Goal: Information Seeking & Learning: Learn about a topic

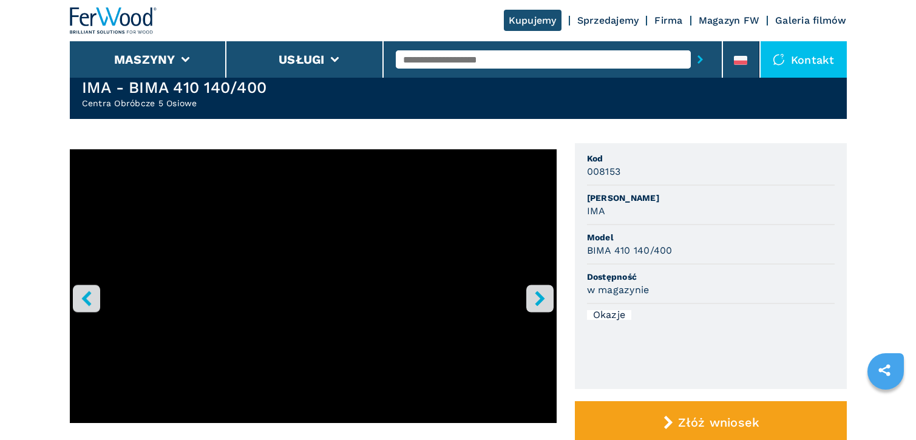
scroll to position [61, 0]
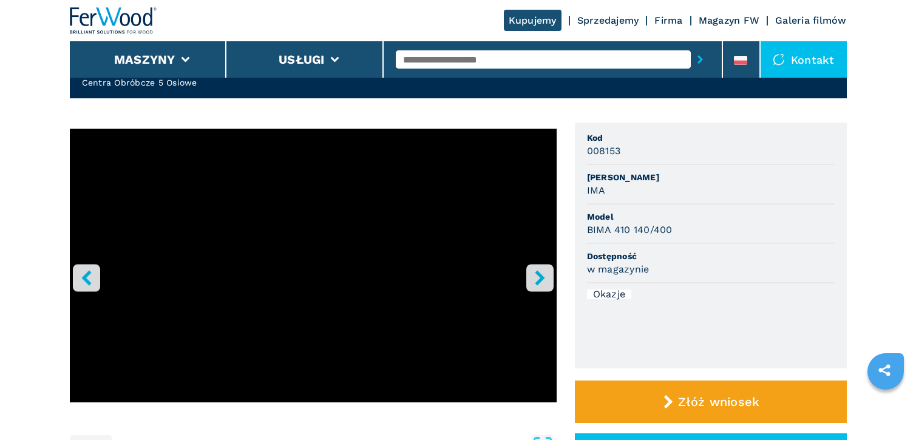
click at [534, 279] on icon "right-button" at bounding box center [539, 277] width 15 height 15
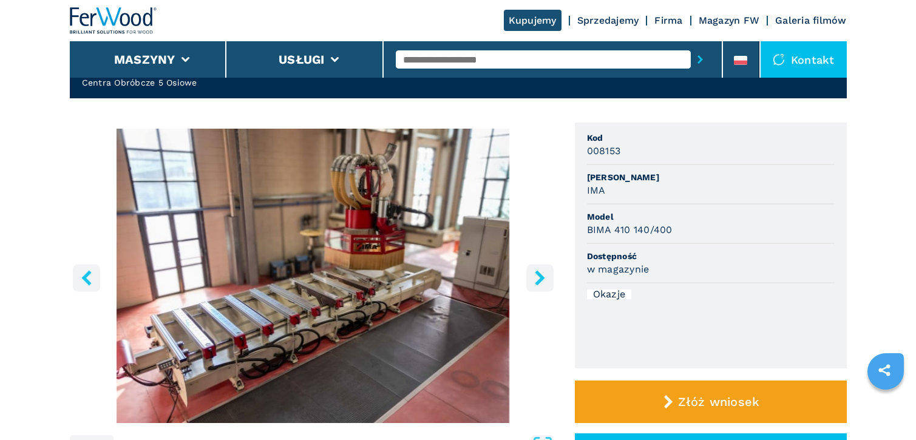
click at [534, 279] on icon "right-button" at bounding box center [539, 277] width 15 height 15
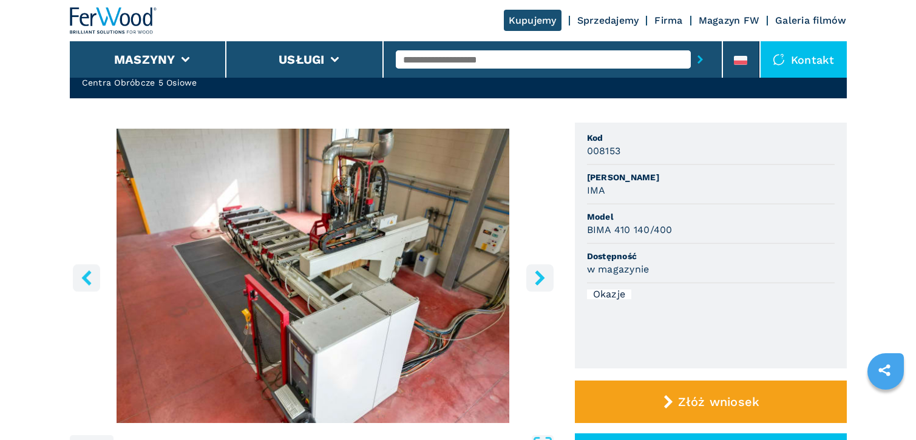
click at [537, 284] on icon "right-button" at bounding box center [540, 277] width 10 height 15
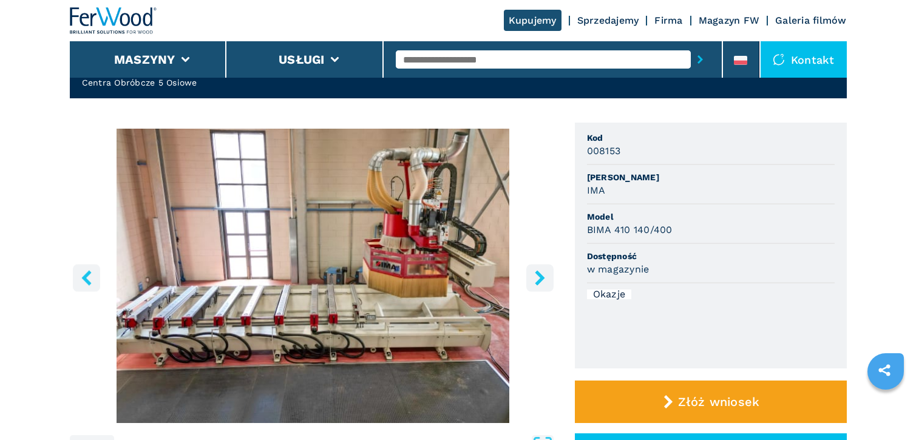
click at [540, 284] on icon "right-button" at bounding box center [539, 277] width 15 height 15
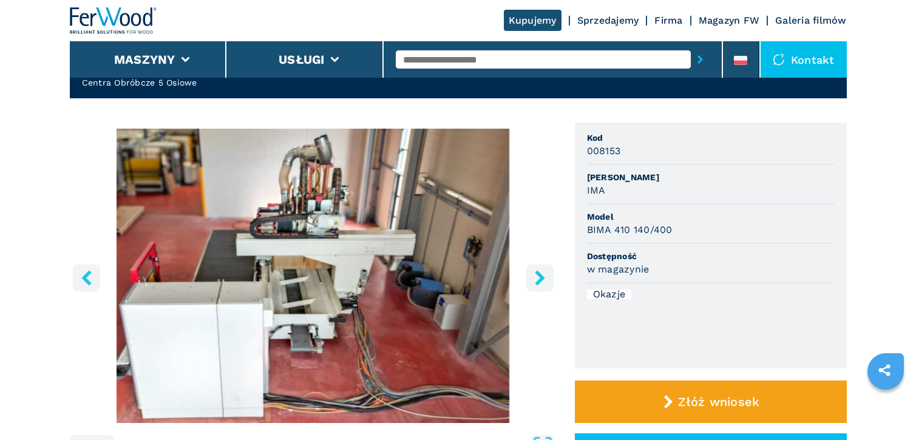
click at [543, 283] on icon "right-button" at bounding box center [539, 277] width 15 height 15
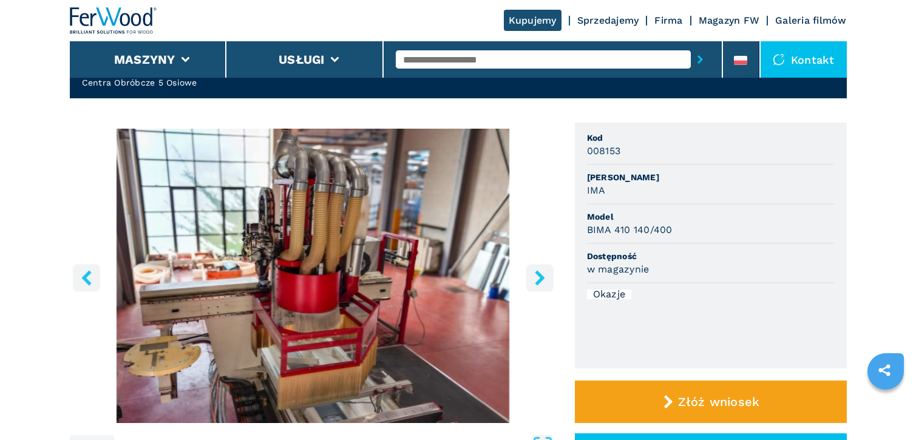
click at [543, 283] on icon "right-button" at bounding box center [539, 277] width 15 height 15
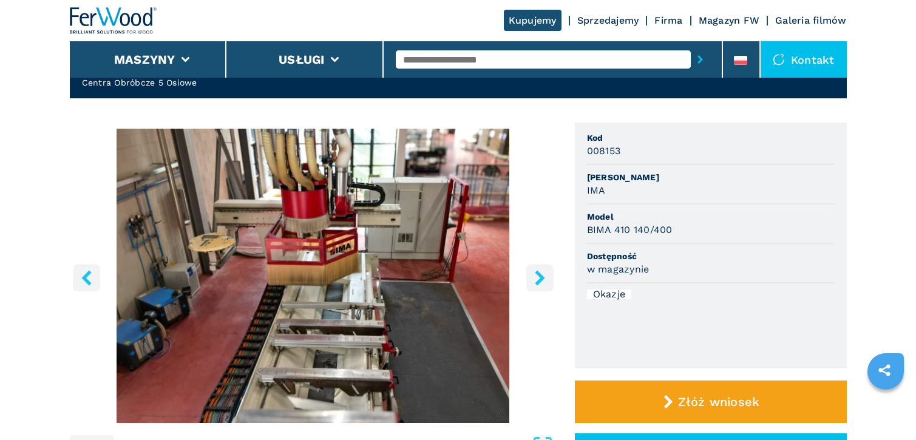
click at [543, 283] on icon "right-button" at bounding box center [539, 277] width 15 height 15
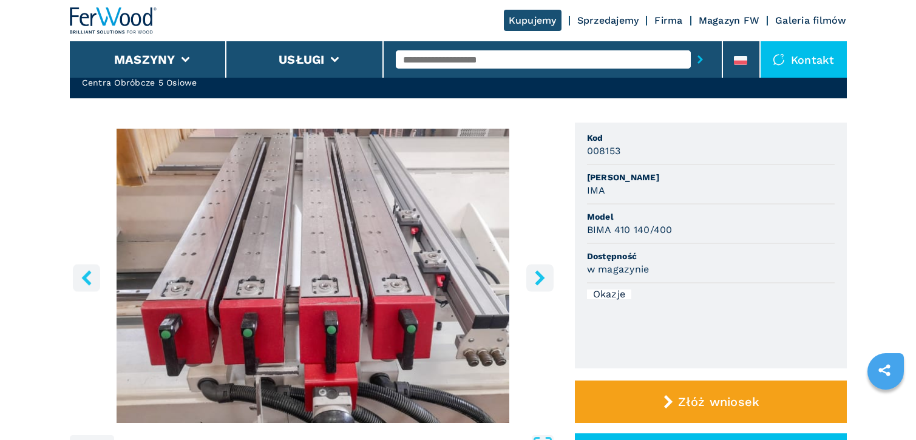
click at [543, 283] on icon "right-button" at bounding box center [539, 277] width 15 height 15
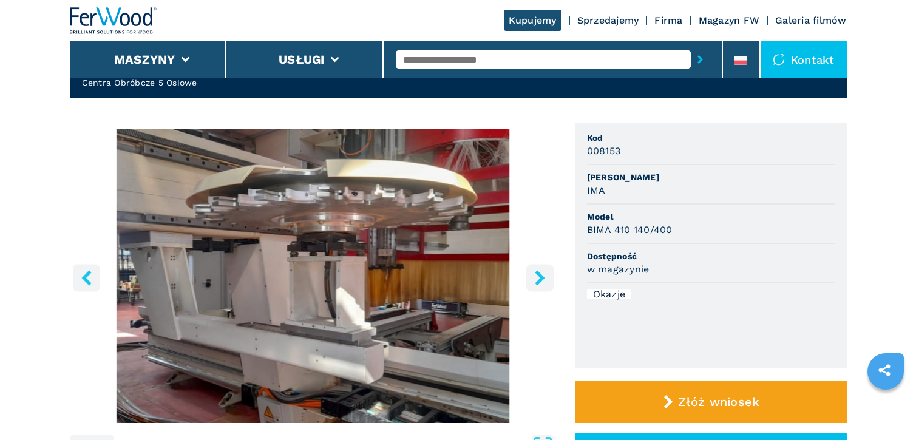
click at [543, 283] on icon "right-button" at bounding box center [539, 277] width 15 height 15
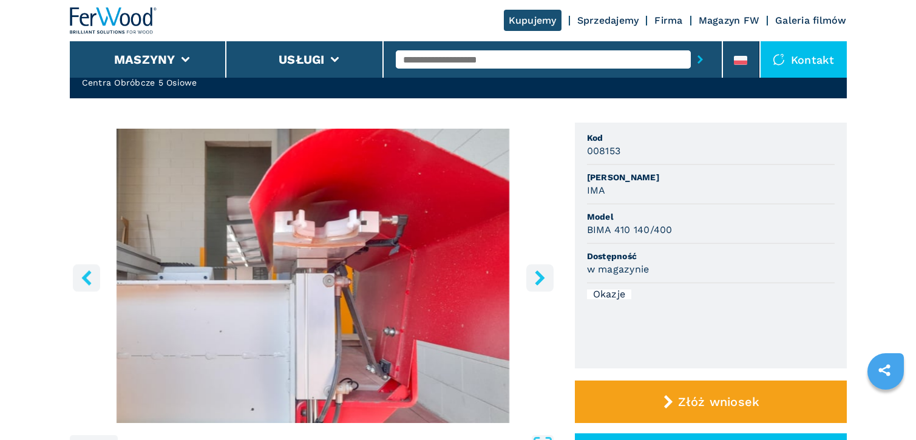
click at [543, 283] on icon "right-button" at bounding box center [539, 277] width 15 height 15
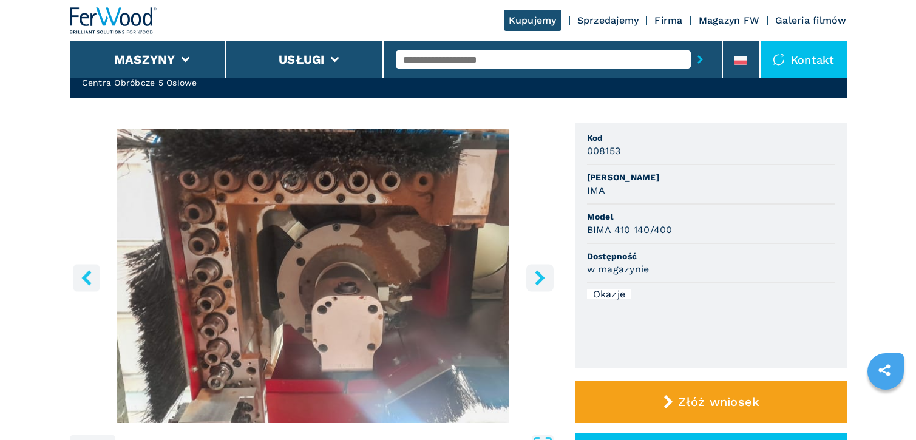
click at [540, 283] on icon "right-button" at bounding box center [539, 277] width 15 height 15
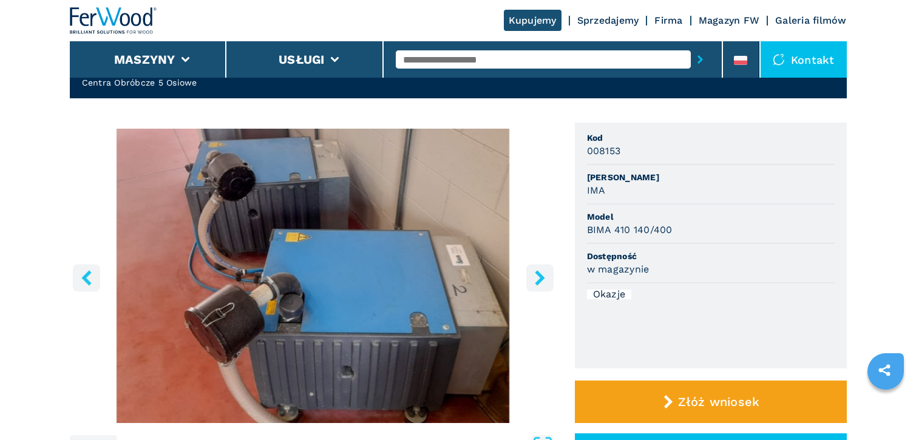
click at [540, 283] on icon "right-button" at bounding box center [539, 277] width 15 height 15
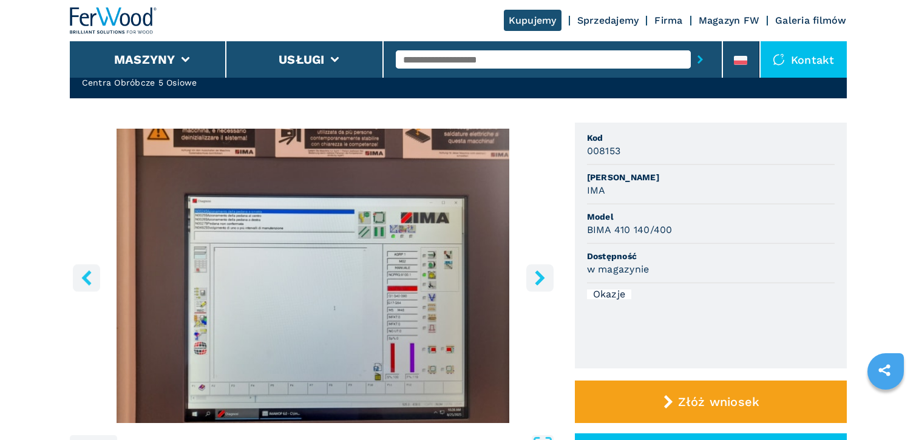
click at [543, 279] on icon "right-button" at bounding box center [540, 277] width 10 height 15
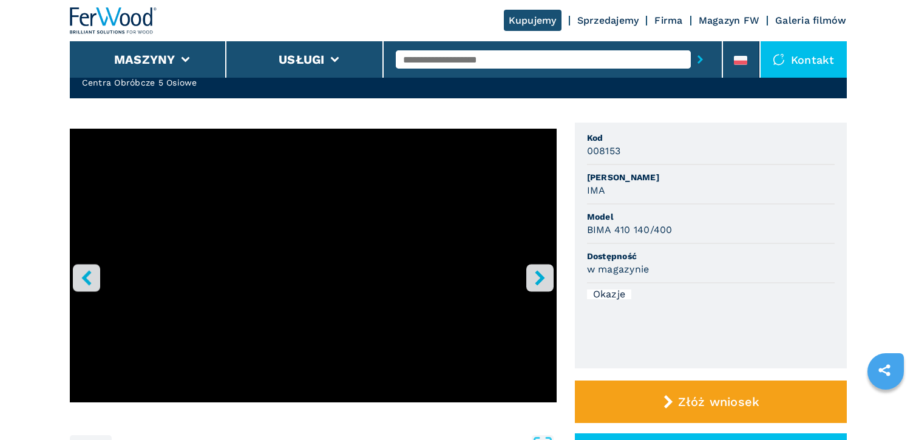
click at [543, 279] on icon "right-button" at bounding box center [539, 277] width 15 height 15
